Goal: Information Seeking & Learning: Find specific fact

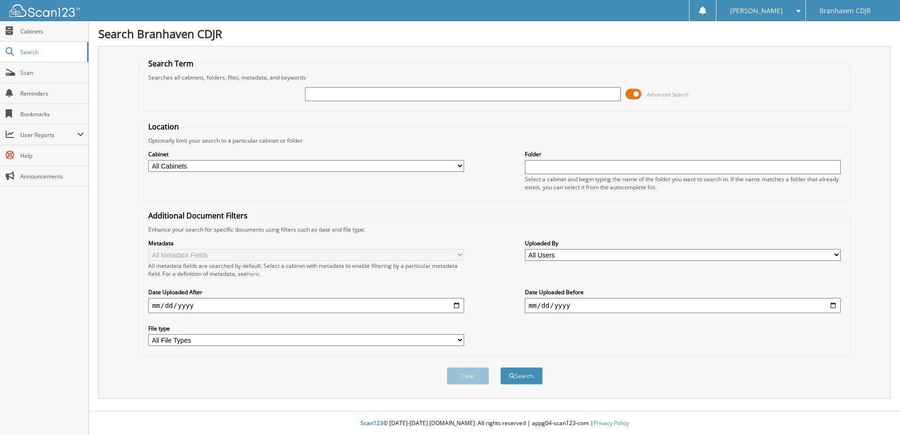
click at [332, 94] on input "text" at bounding box center [463, 94] width 316 height 14
type input "2596622"
click at [526, 377] on button "Search" at bounding box center [521, 375] width 42 height 17
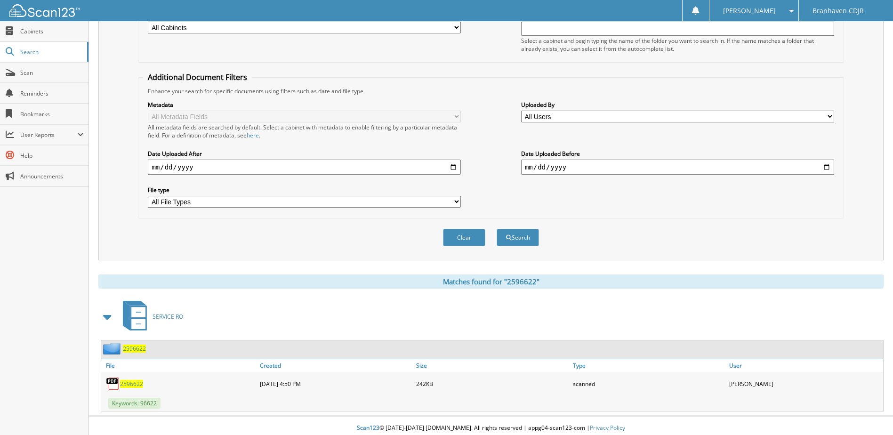
scroll to position [144, 0]
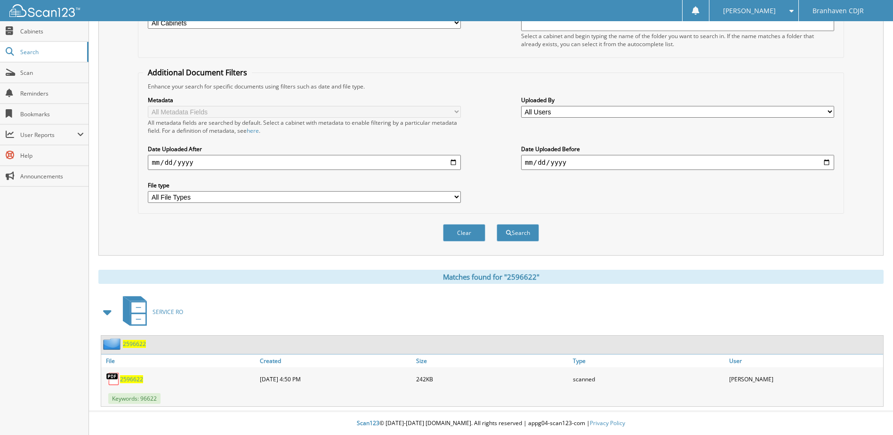
click at [127, 375] on span "2596622" at bounding box center [131, 379] width 23 height 8
